Goal: Contribute content: Add original content to the website for others to see

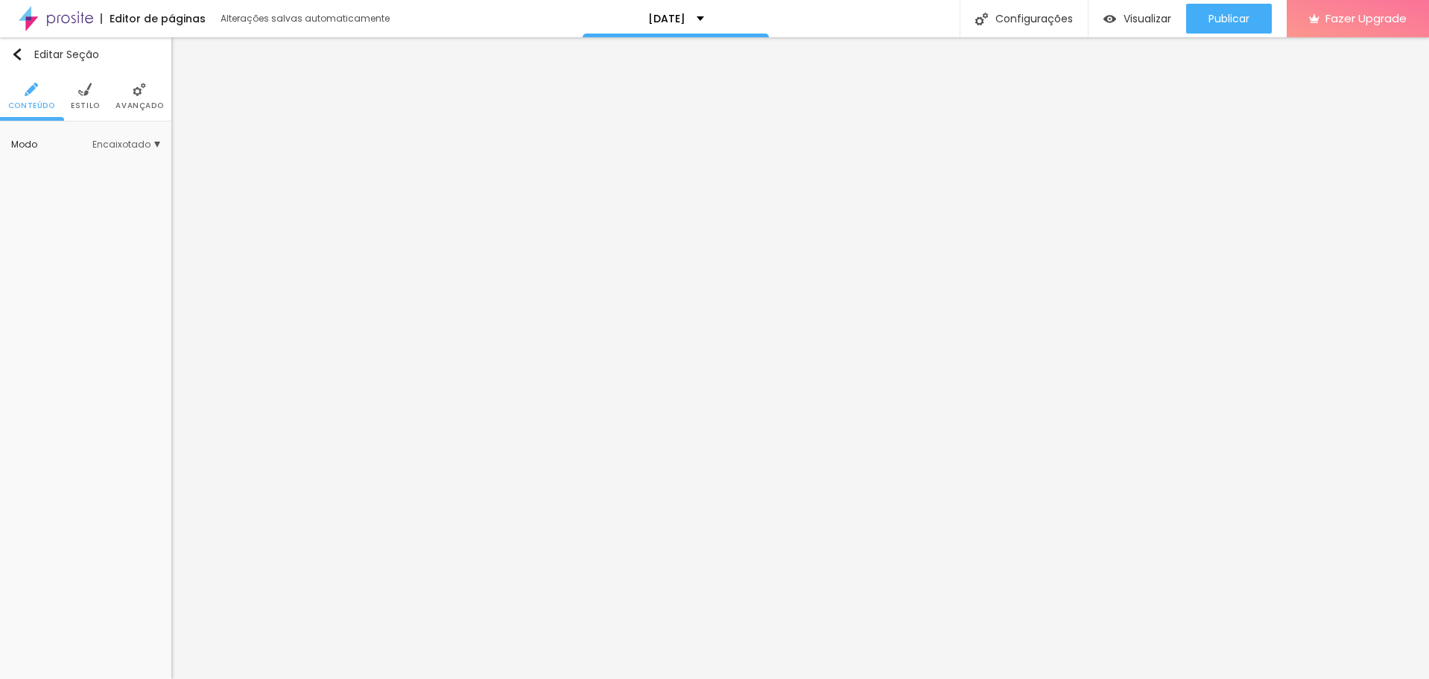
click at [72, 93] on li "Estilo" at bounding box center [85, 96] width 29 height 49
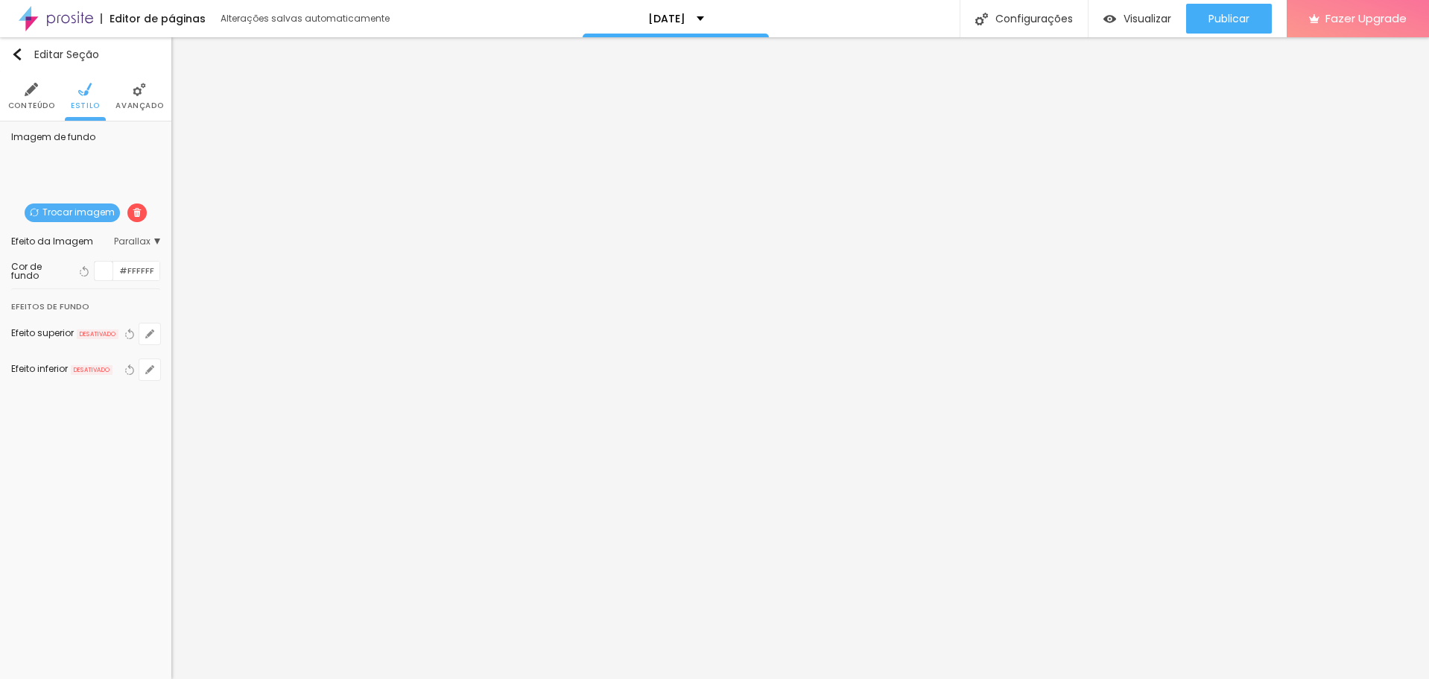
click at [105, 213] on span "Trocar imagem" at bounding box center [72, 212] width 95 height 19
click at [323, 678] on div at bounding box center [714, 688] width 1429 height 0
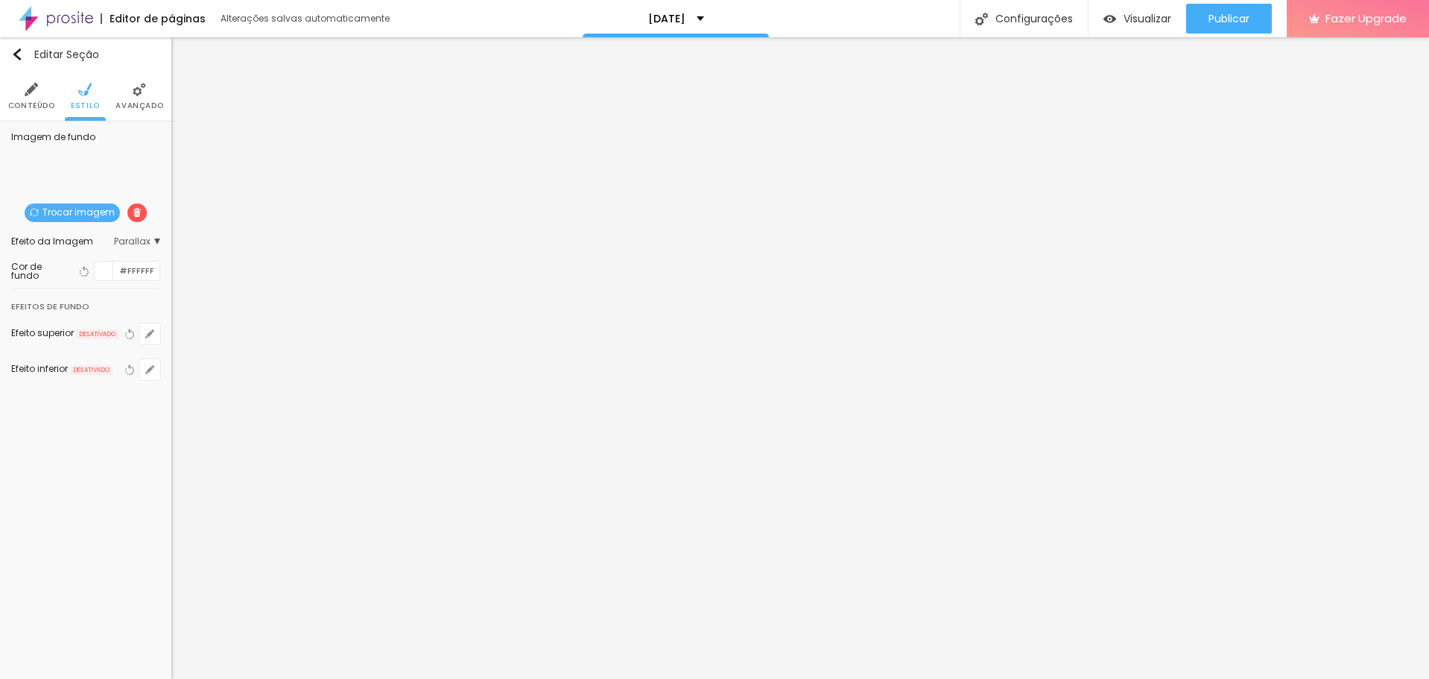
click at [1224, 17] on span "Publicar" at bounding box center [1229, 19] width 41 height 12
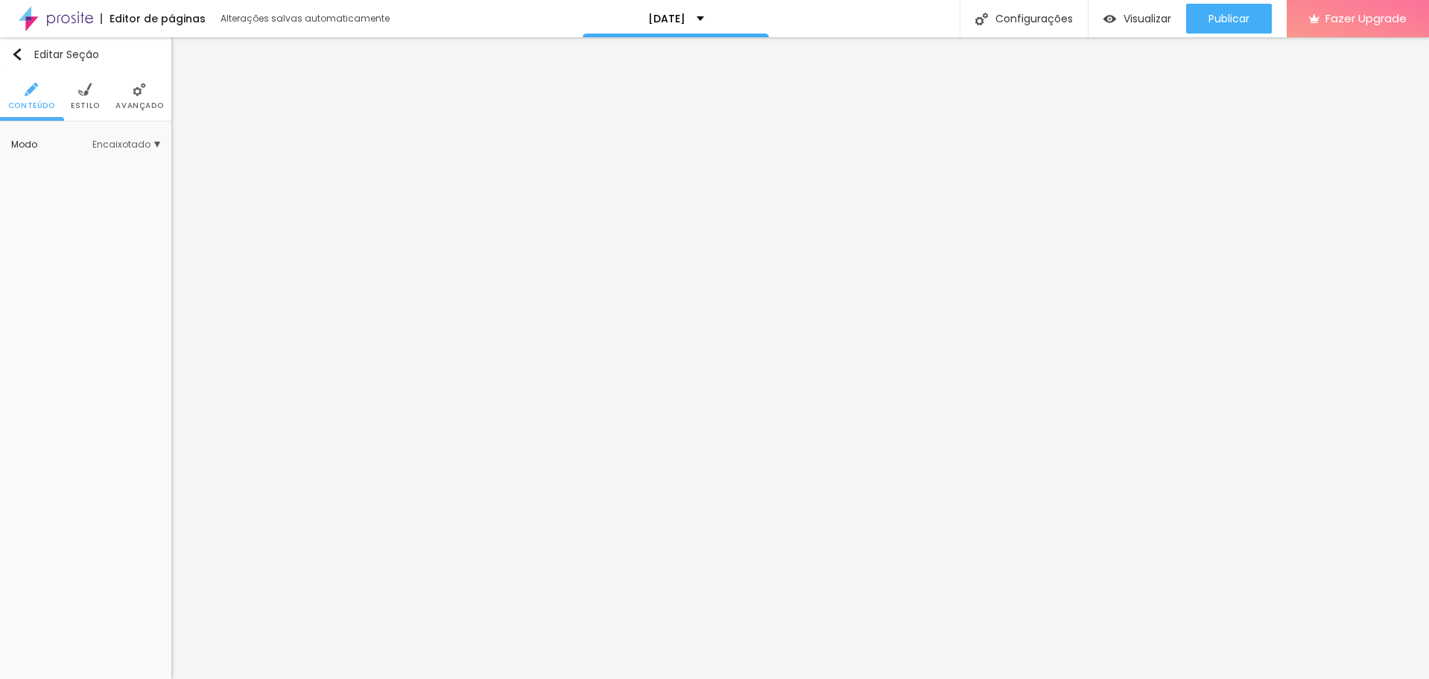
click at [136, 105] on span "Avançado" at bounding box center [140, 105] width 48 height 7
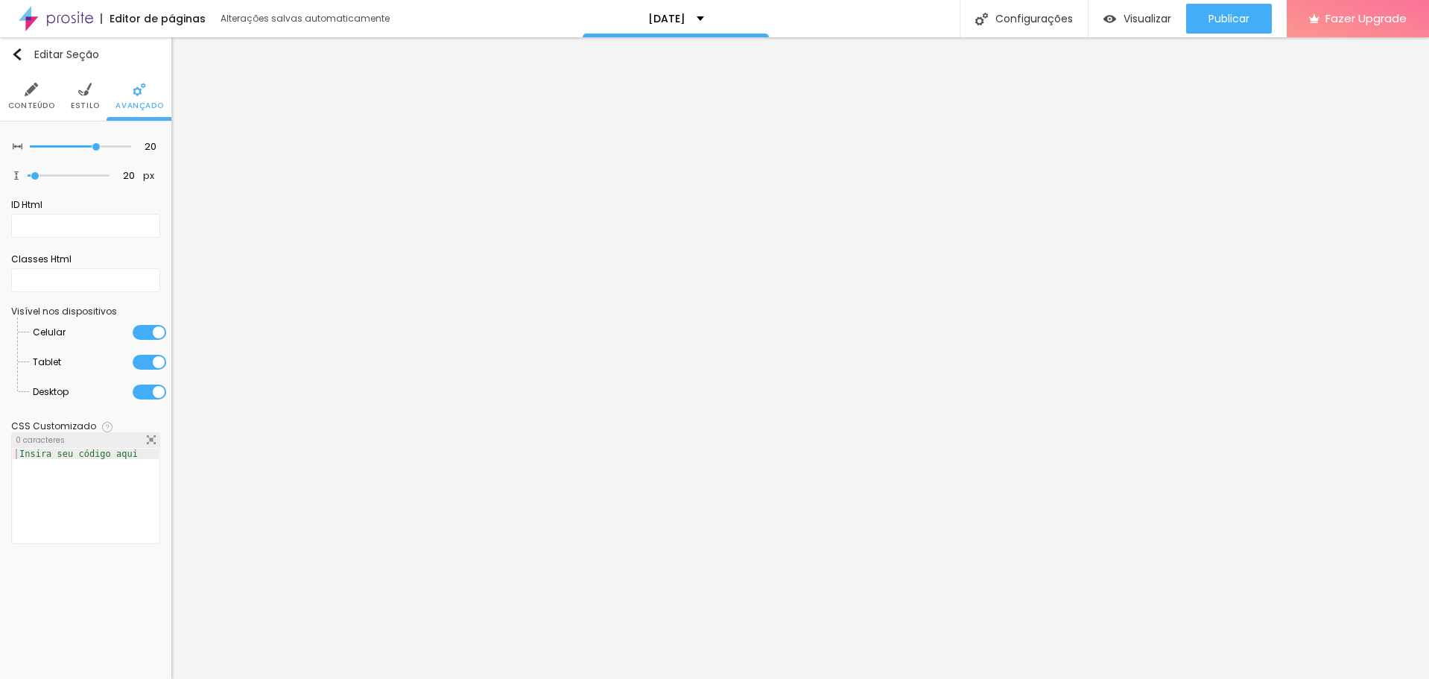
click at [146, 363] on div at bounding box center [150, 362] width 34 height 15
click at [148, 387] on div at bounding box center [150, 392] width 34 height 15
click at [1211, 16] on span "Publicar" at bounding box center [1229, 19] width 41 height 12
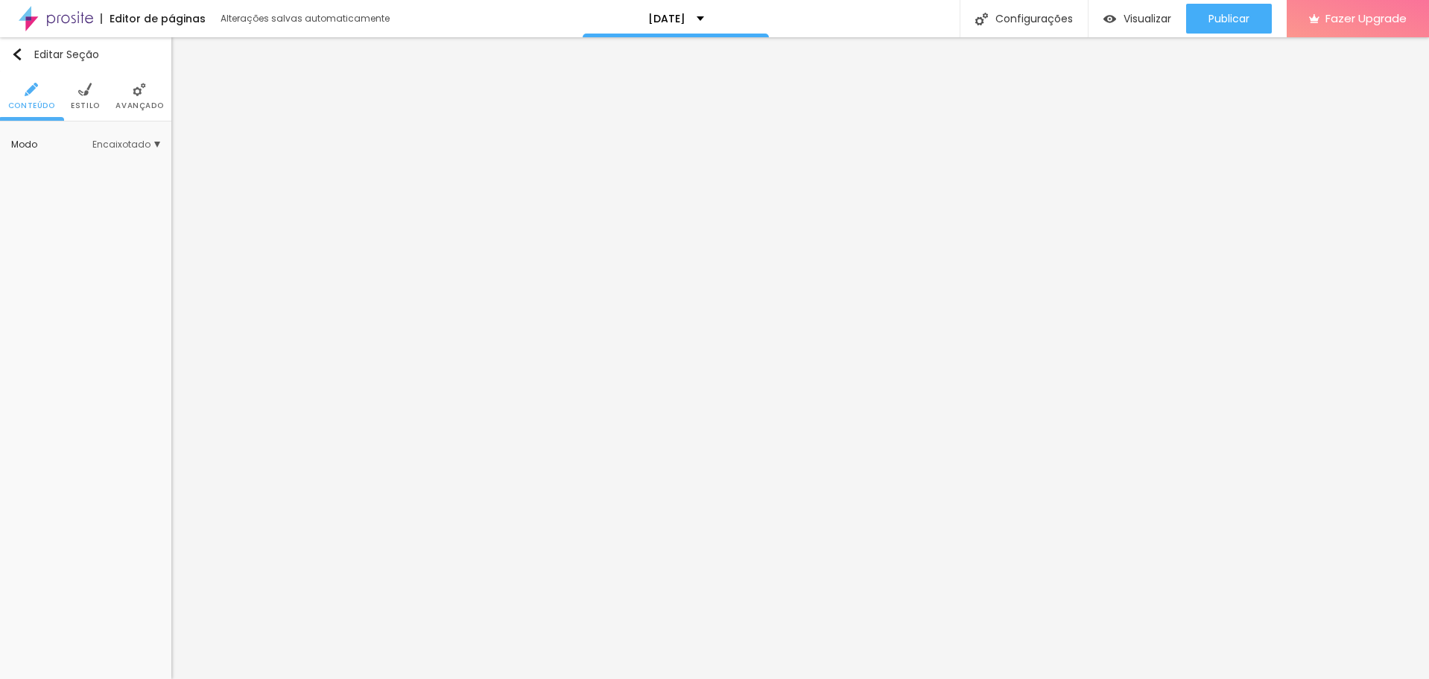
click at [86, 95] on img at bounding box center [84, 89] width 13 height 13
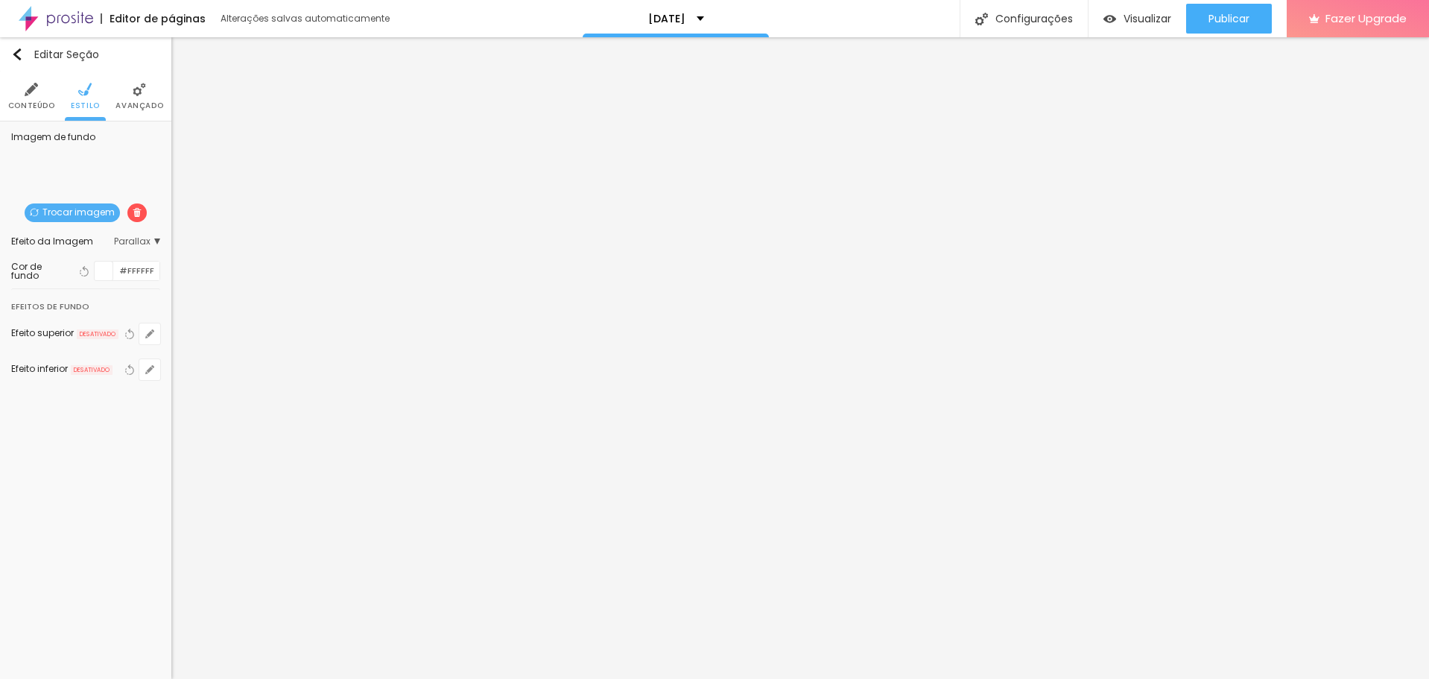
click at [138, 98] on li "Avançado" at bounding box center [140, 96] width 48 height 49
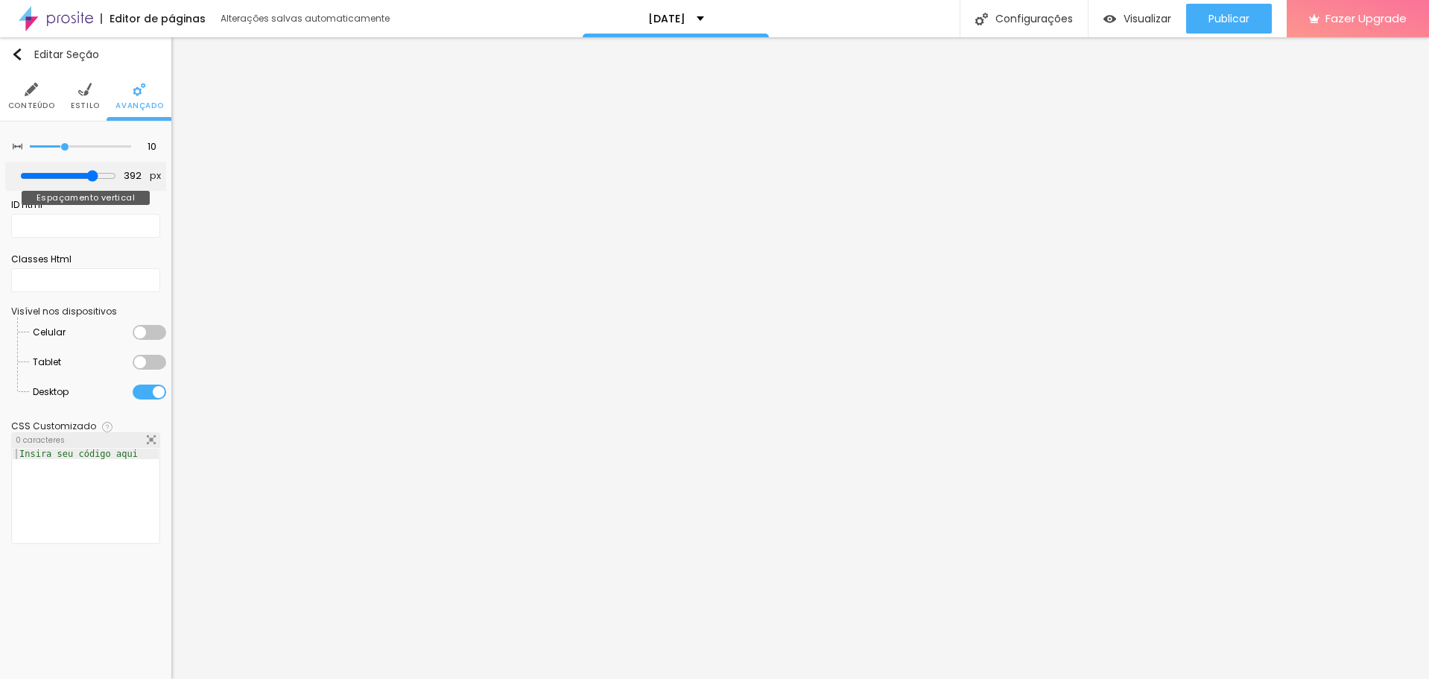
type input "403"
type input "434"
type input "439"
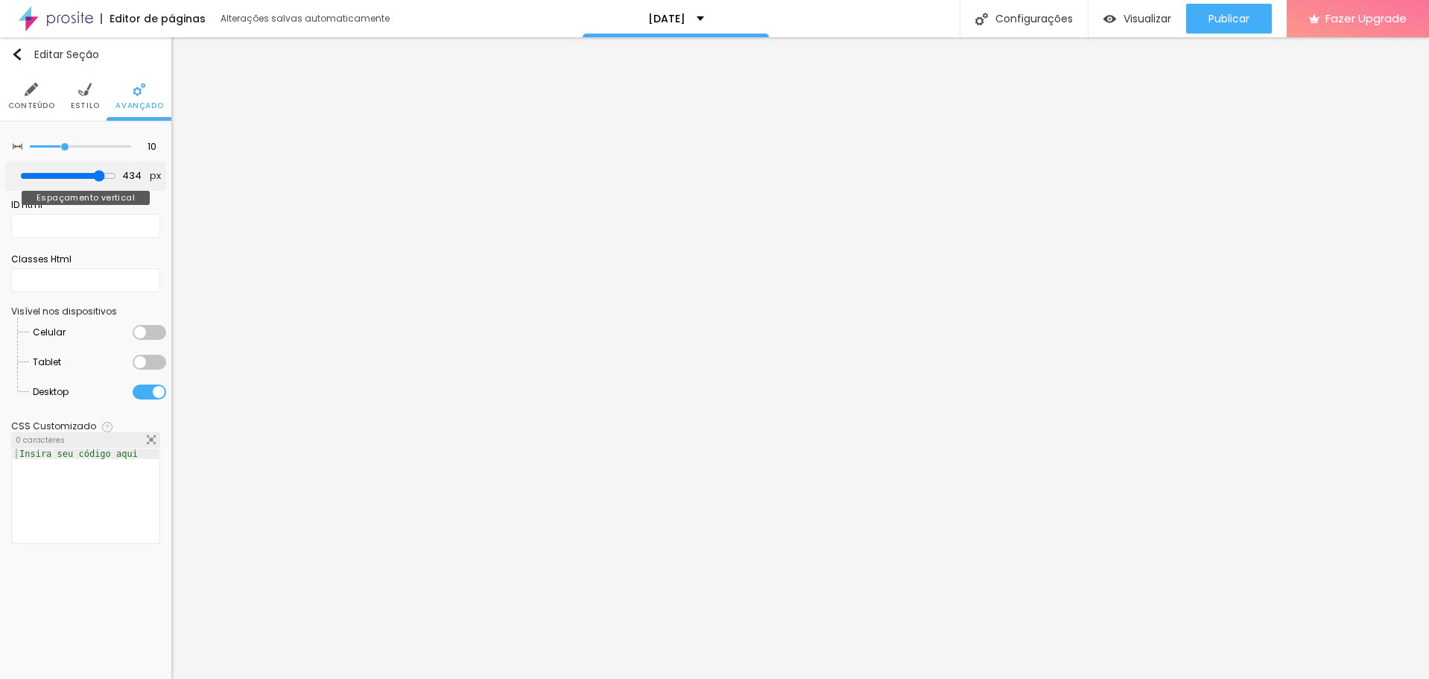
type input "439"
type input "445"
type input "450"
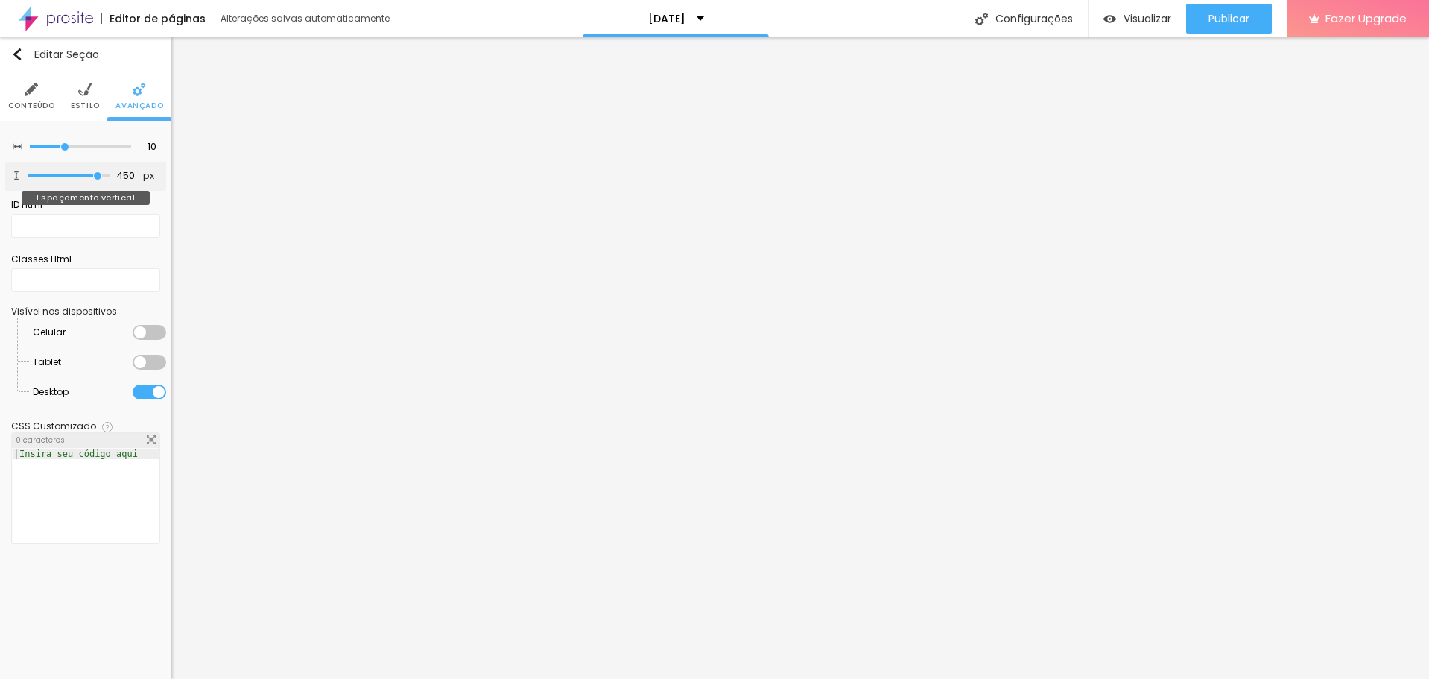
drag, startPoint x: 89, startPoint y: 174, endPoint x: 97, endPoint y: 176, distance: 7.6
type input "450"
click at [97, 176] on input "range" at bounding box center [69, 175] width 82 height 7
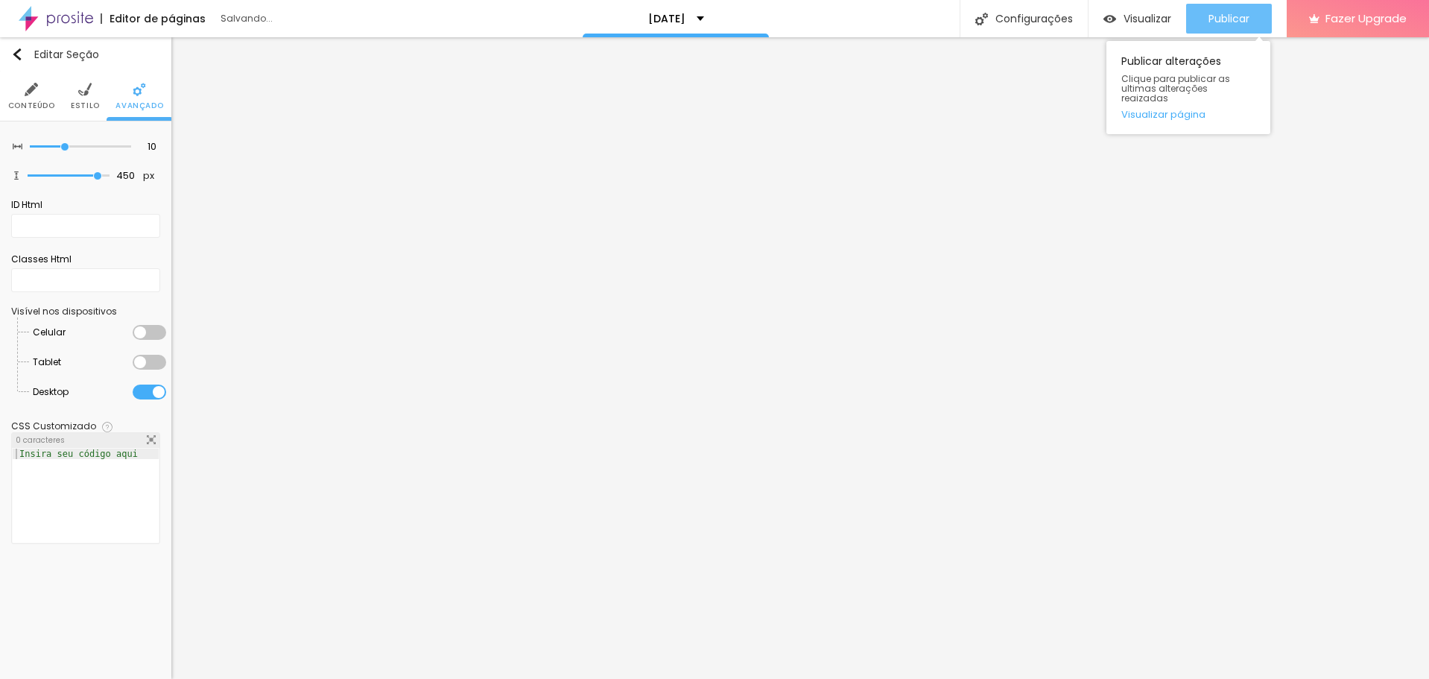
click at [1212, 13] on span "Publicar" at bounding box center [1229, 19] width 41 height 12
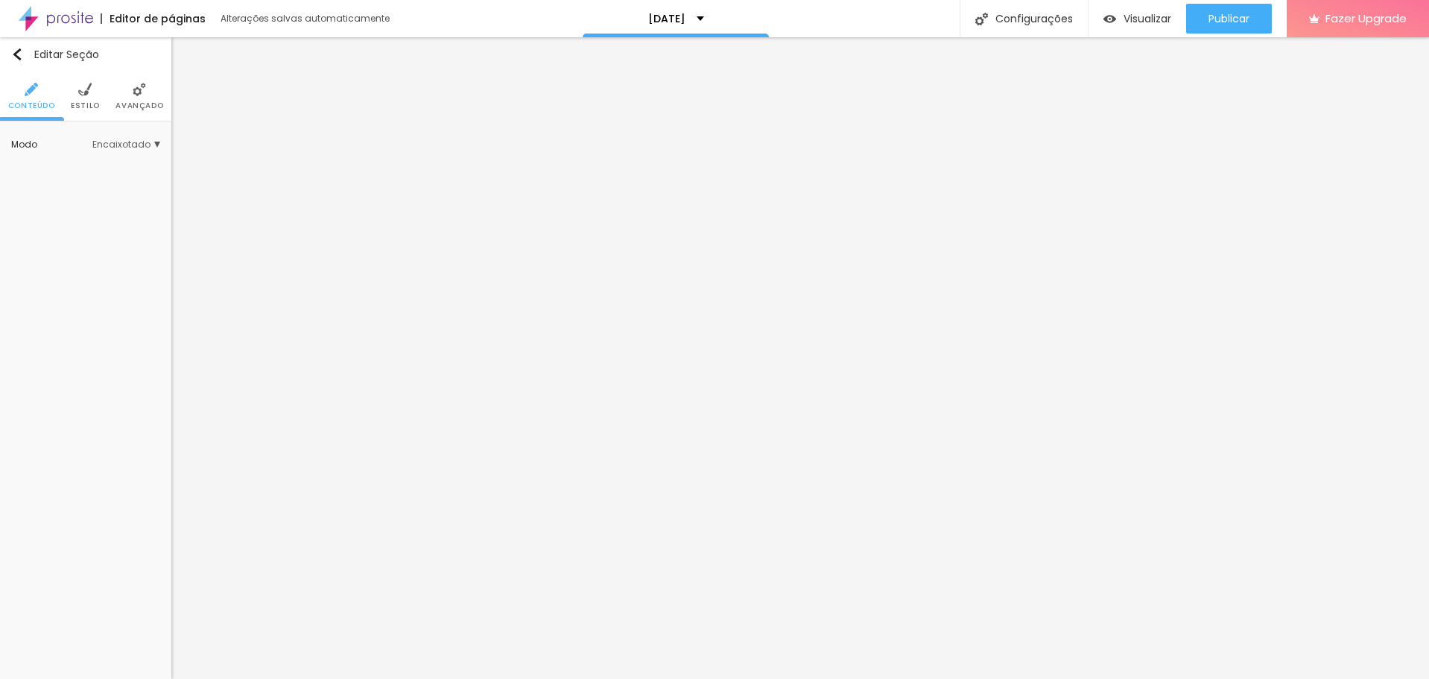
click at [86, 92] on img at bounding box center [84, 89] width 13 height 13
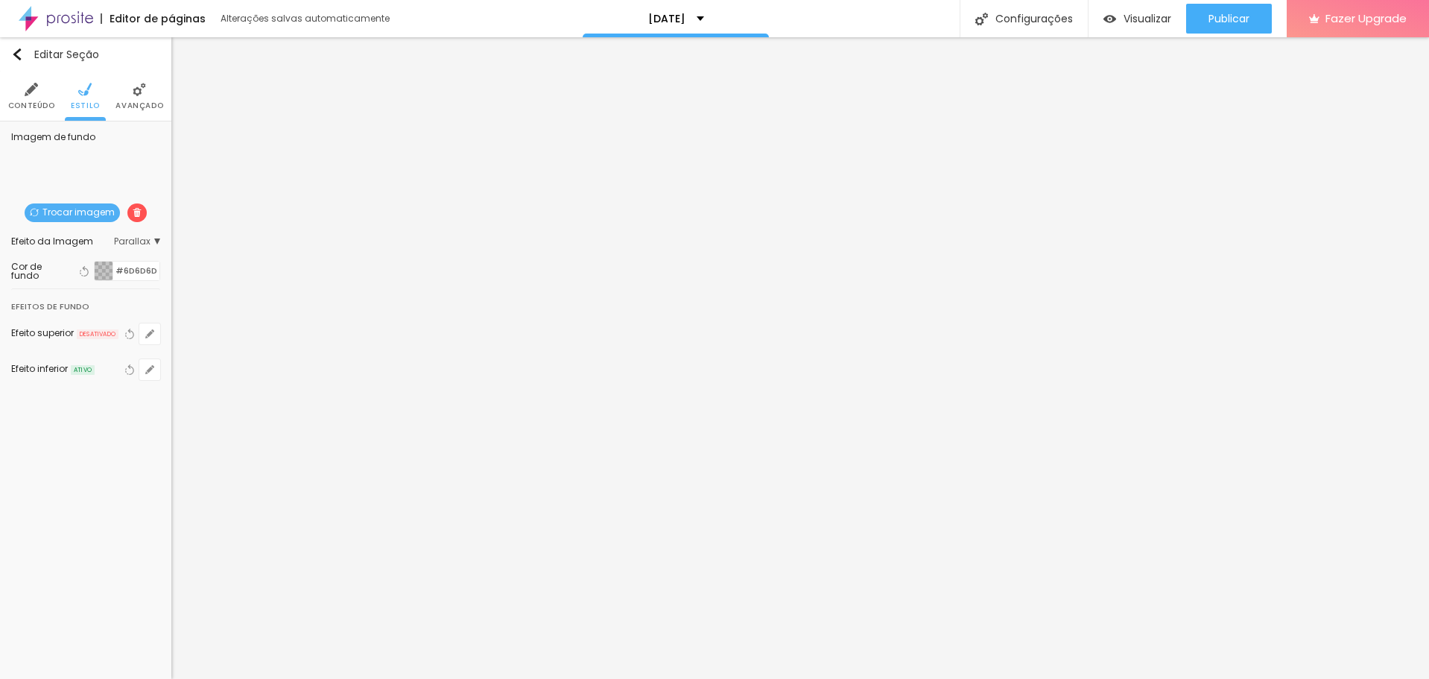
click at [70, 212] on span "Trocar imagem" at bounding box center [72, 212] width 95 height 19
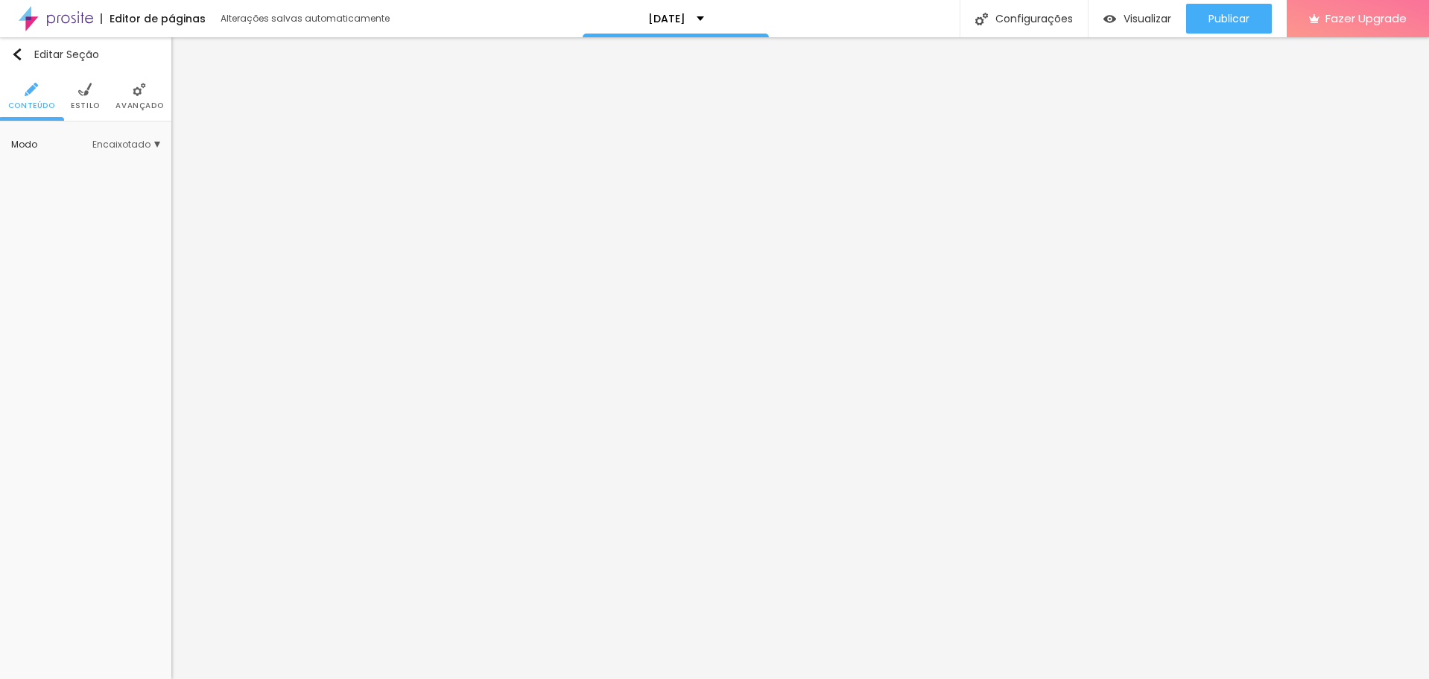
click at [139, 103] on span "Avançado" at bounding box center [140, 105] width 48 height 7
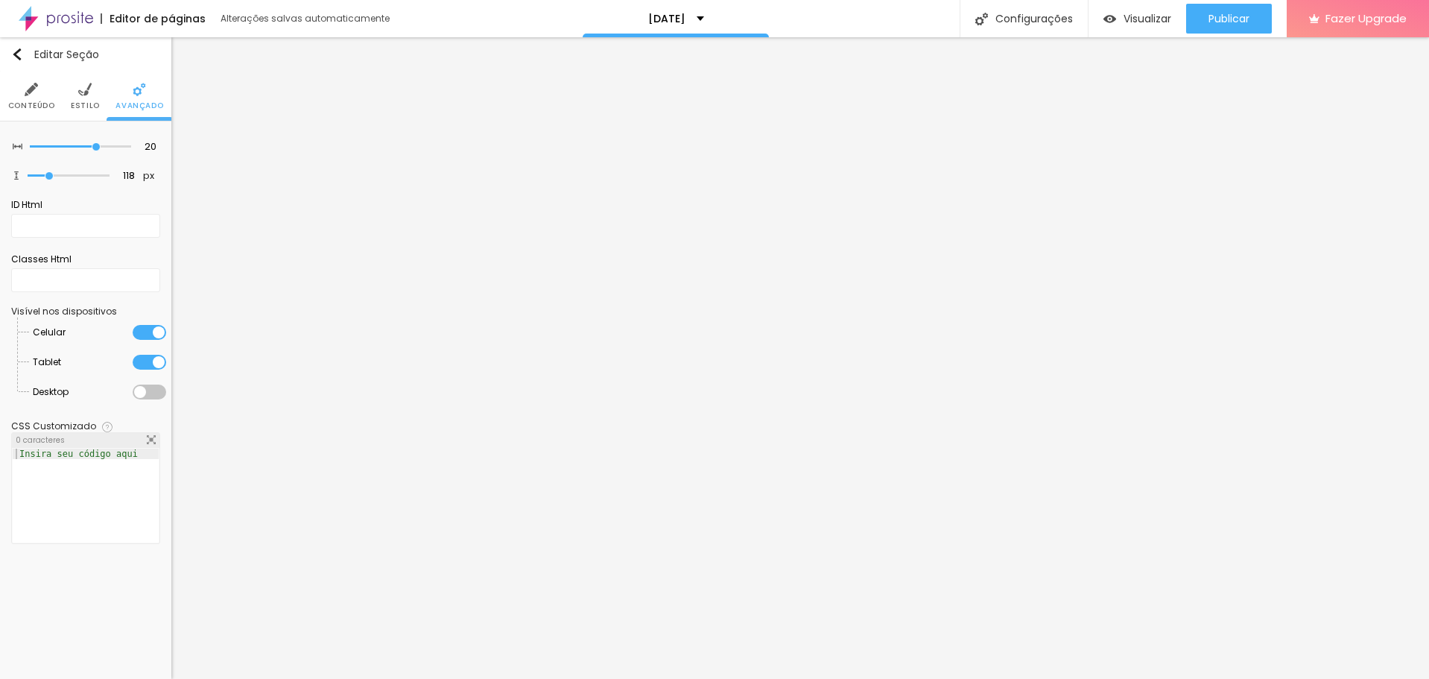
click at [80, 116] on li "Estilo" at bounding box center [85, 96] width 29 height 49
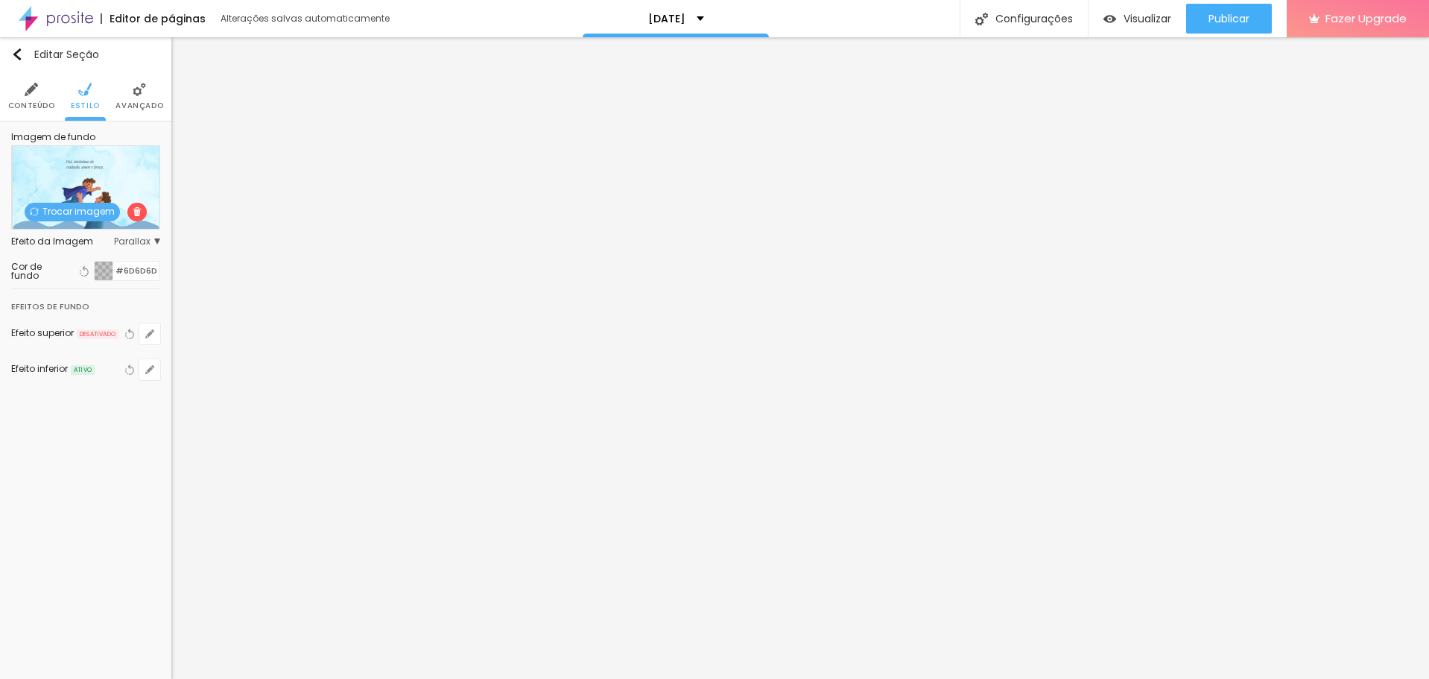
click at [83, 206] on span "Trocar imagem" at bounding box center [72, 212] width 95 height 19
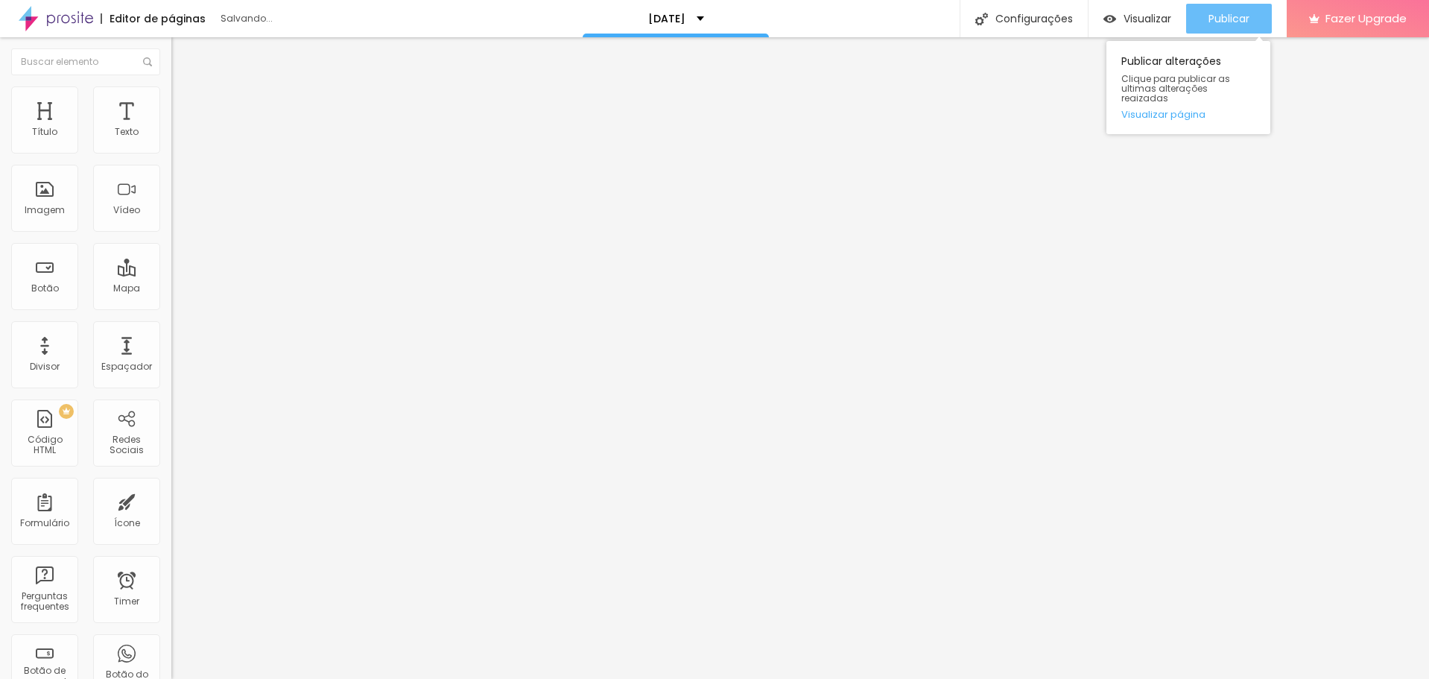
click at [1239, 22] on span "Publicar" at bounding box center [1229, 19] width 41 height 12
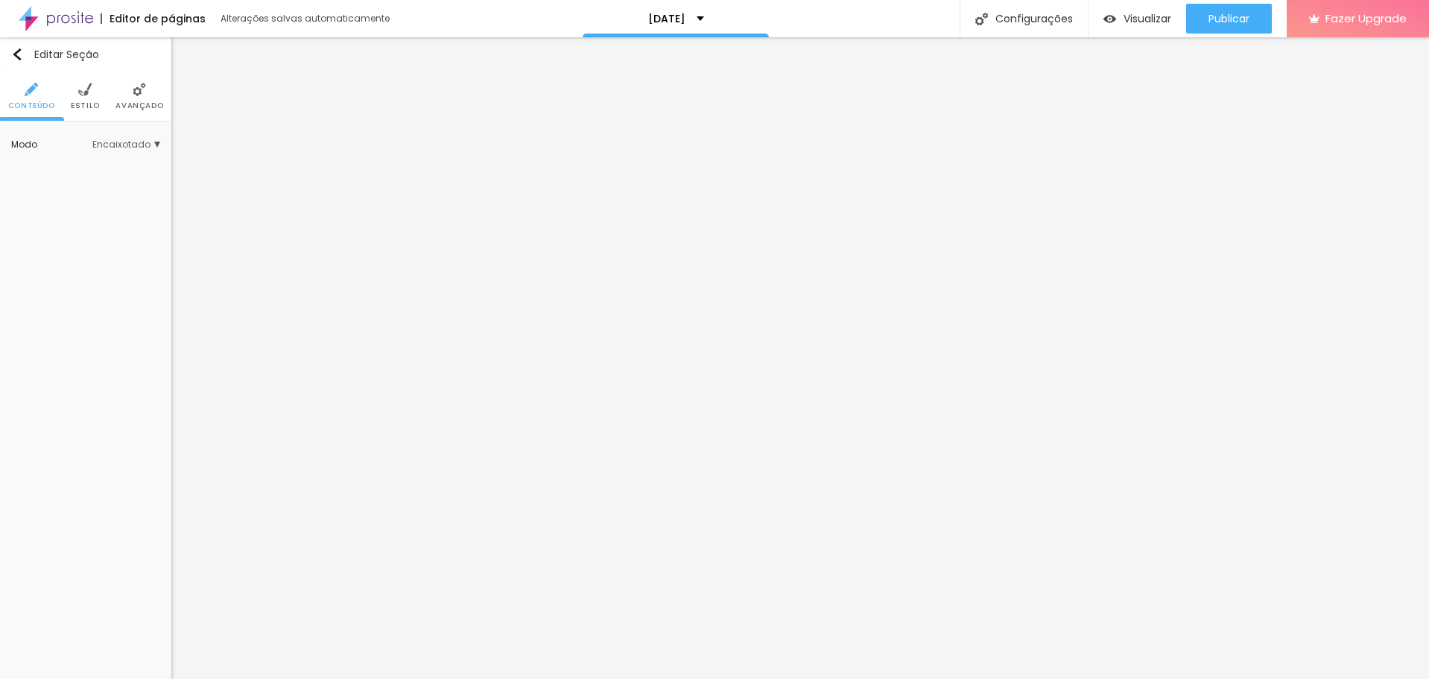
click at [127, 93] on li "Avançado" at bounding box center [140, 96] width 48 height 49
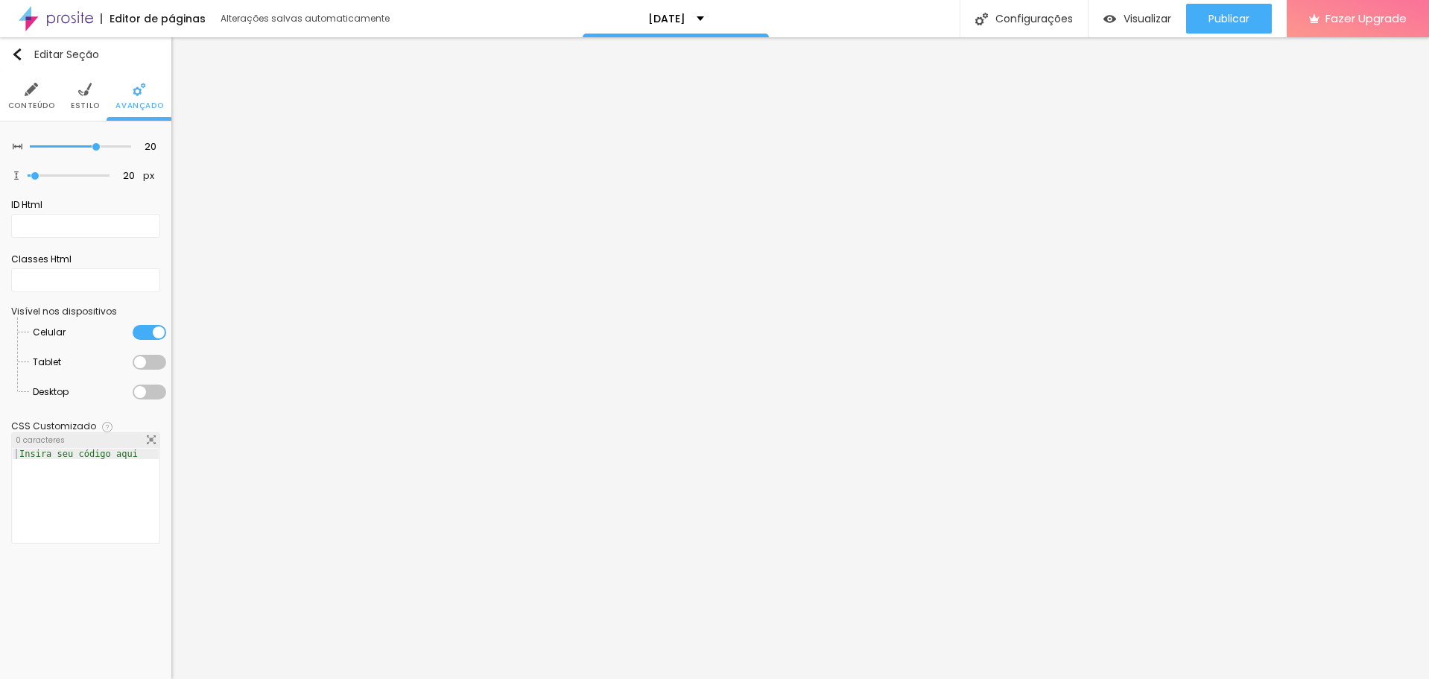
click at [149, 338] on div at bounding box center [150, 332] width 34 height 15
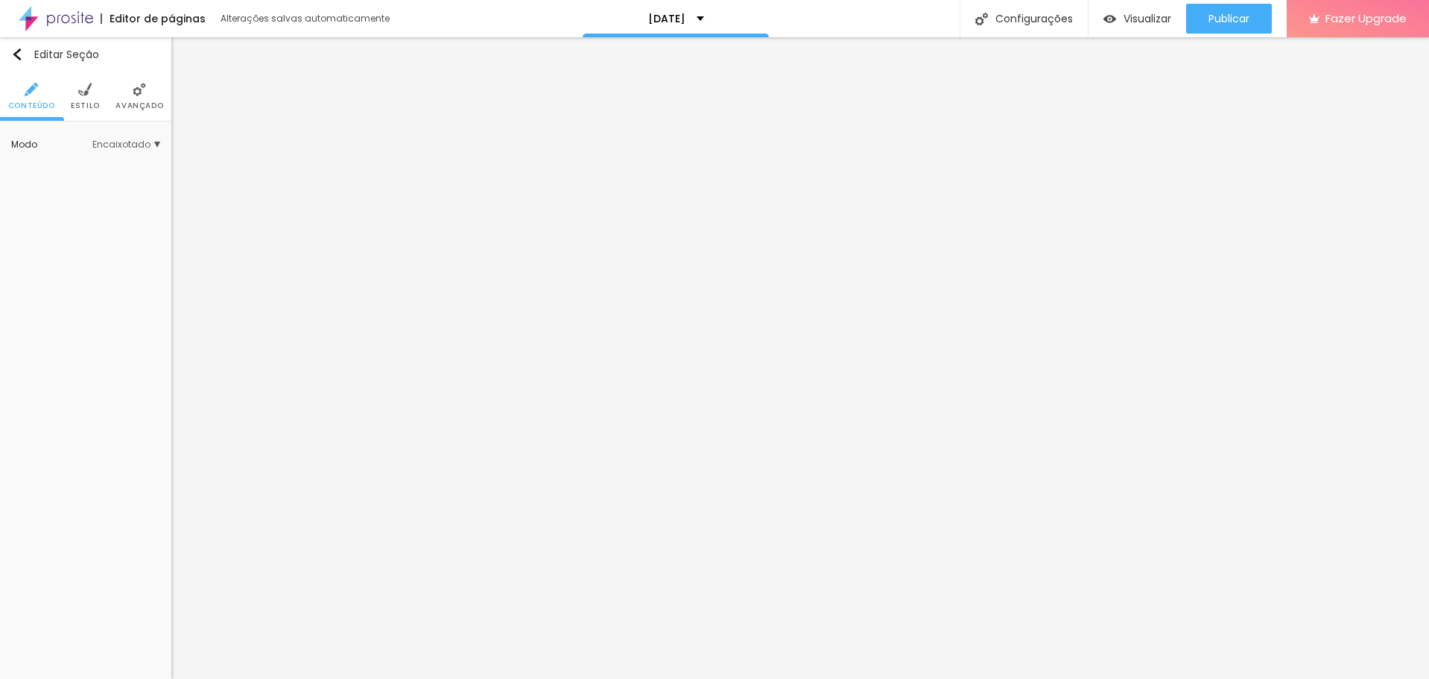
click at [133, 91] on img at bounding box center [139, 89] width 13 height 13
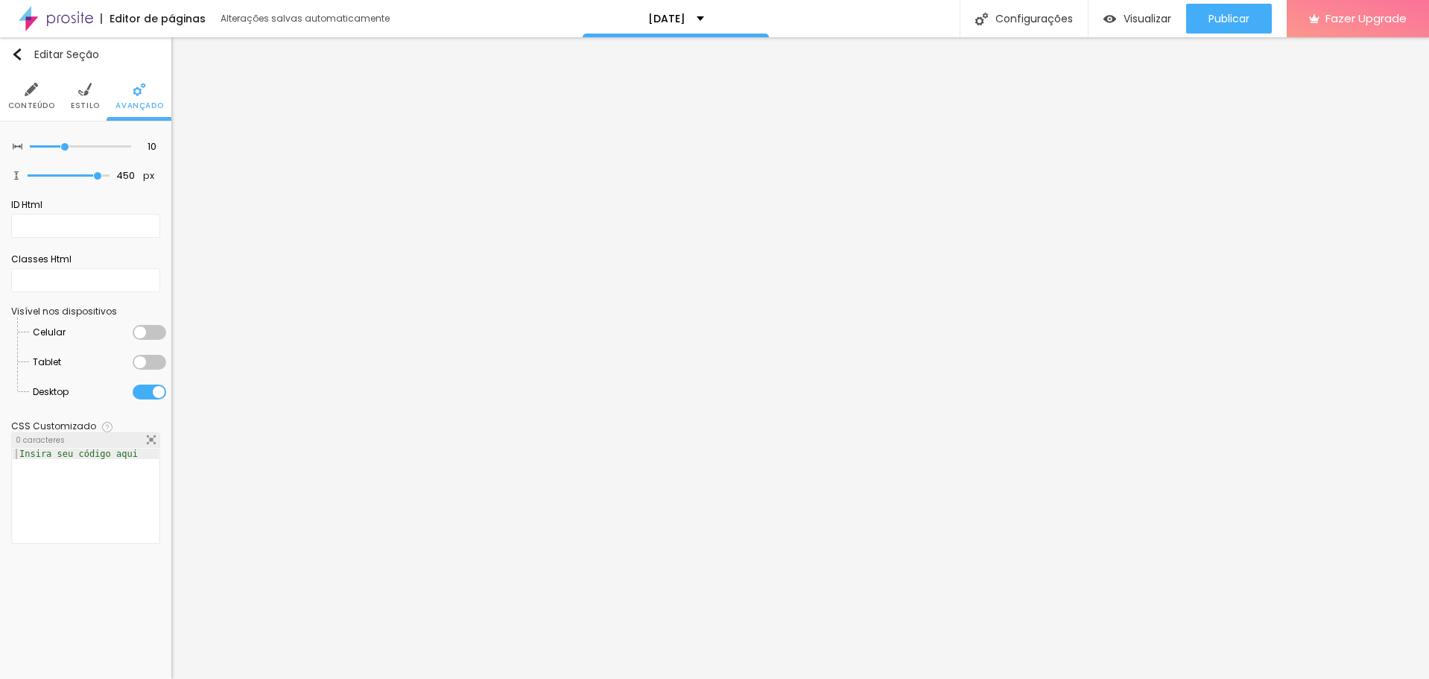
click at [151, 334] on div at bounding box center [150, 332] width 34 height 15
click at [151, 361] on div at bounding box center [150, 362] width 34 height 15
click at [1243, 19] on span "Publicar" at bounding box center [1229, 19] width 41 height 12
click at [137, 336] on div at bounding box center [150, 332] width 34 height 15
click at [142, 358] on div at bounding box center [150, 362] width 34 height 15
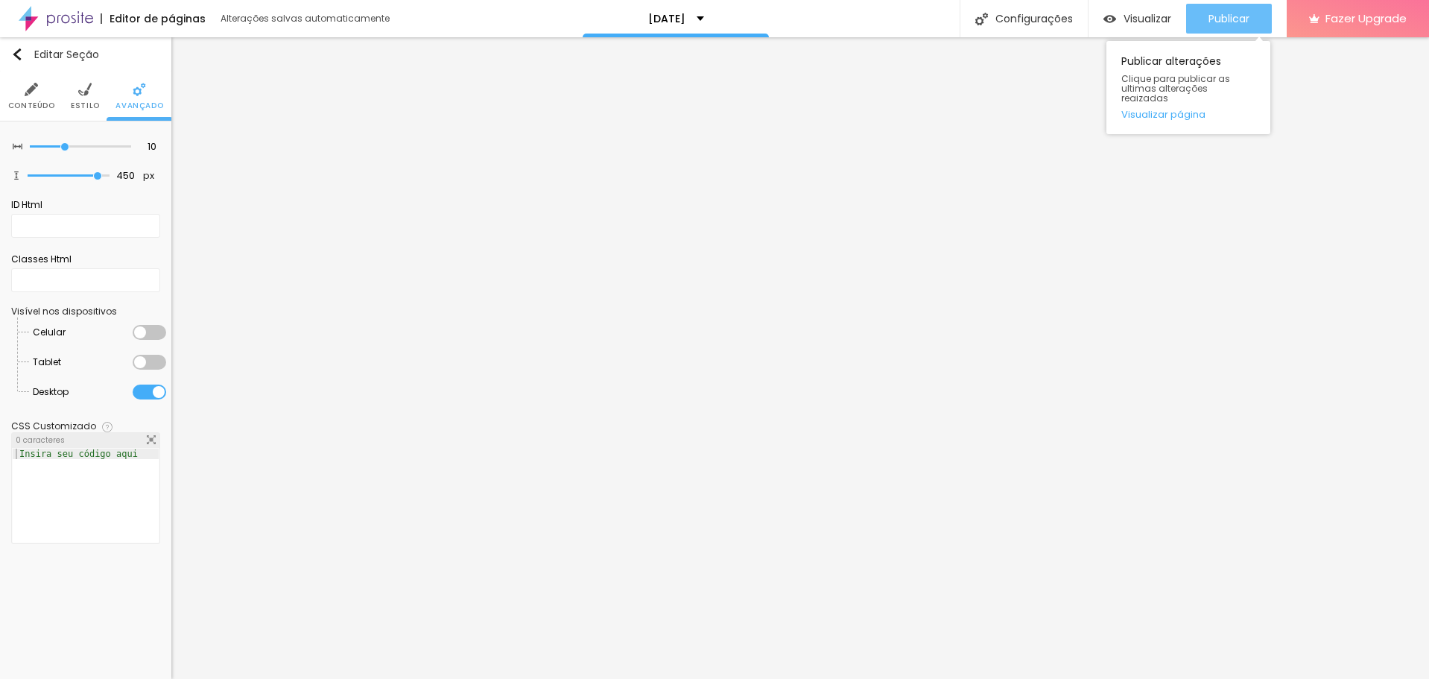
click at [1226, 20] on span "Publicar" at bounding box center [1229, 19] width 41 height 12
click at [153, 367] on div at bounding box center [150, 362] width 34 height 15
click at [1218, 33] on div "Publicar" at bounding box center [1229, 19] width 41 height 30
